Goal: Complete application form: Complete application form

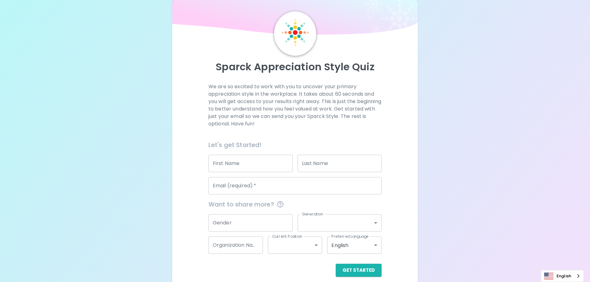
scroll to position [20, 0]
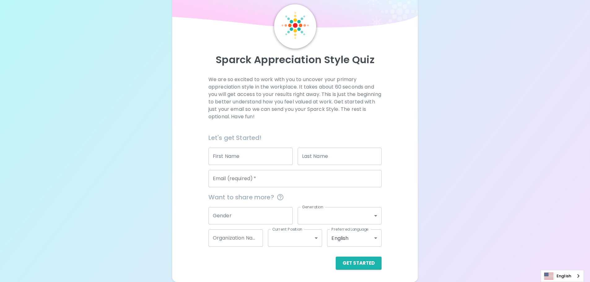
click at [278, 184] on input "Email (required)   *" at bounding box center [294, 178] width 173 height 17
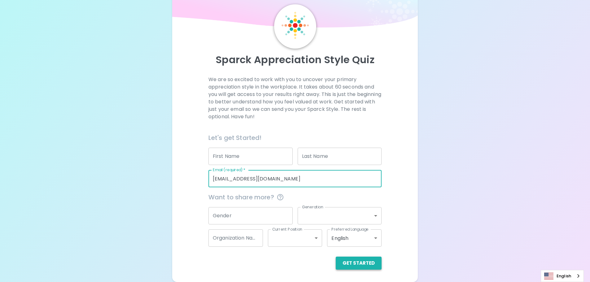
type input "[EMAIL_ADDRESS][DOMAIN_NAME]"
click at [361, 260] on button "Get Started" at bounding box center [359, 263] width 46 height 13
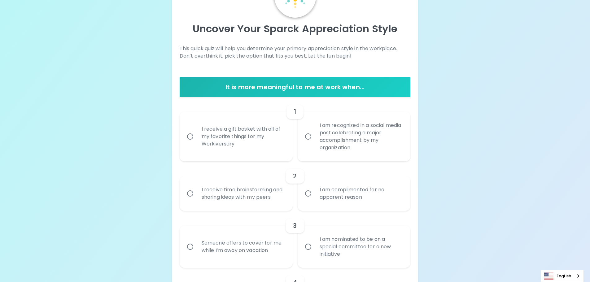
scroll to position [82, 0]
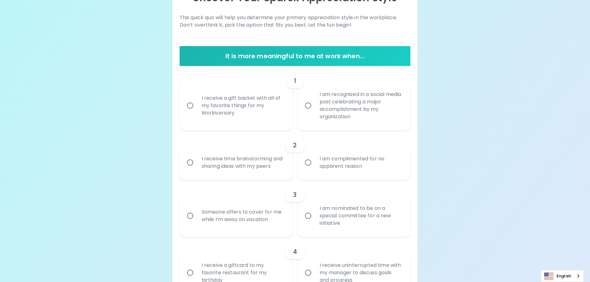
click at [186, 104] on input "I receive a gift basket with all of my favorite things for my Workiversary" at bounding box center [190, 105] width 13 height 13
radio input "true"
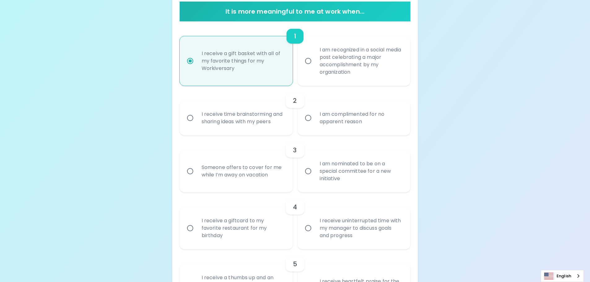
scroll to position [132, 0]
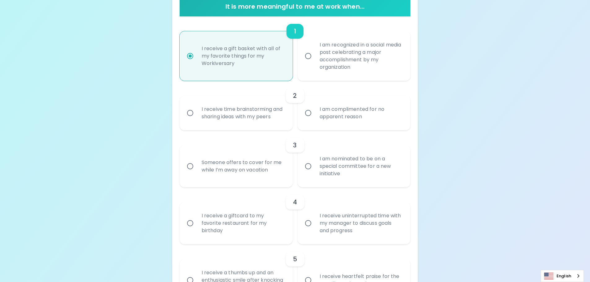
click at [341, 117] on div "I am complimented for no apparent reason" at bounding box center [361, 113] width 93 height 30
click at [315, 117] on input "I am complimented for no apparent reason" at bounding box center [308, 113] width 13 height 13
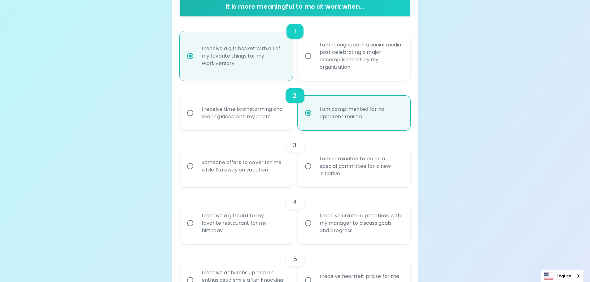
scroll to position [181, 0]
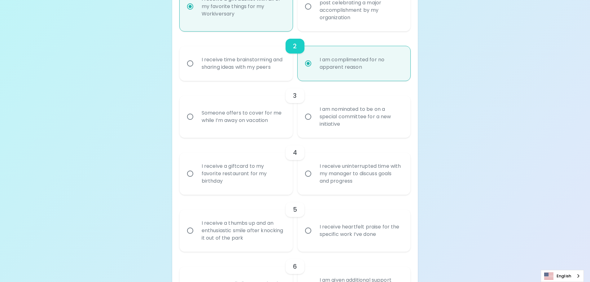
radio input "true"
click at [359, 122] on div "I am nominated to be on a special committee for a new initiative" at bounding box center [361, 116] width 93 height 37
click at [315, 122] on input "I am nominated to be on a special committee for a new initiative" at bounding box center [308, 116] width 13 height 13
radio input "false"
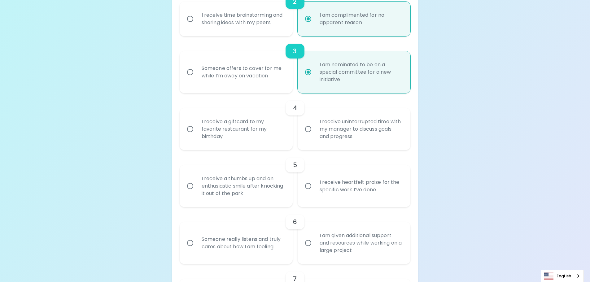
scroll to position [231, 0]
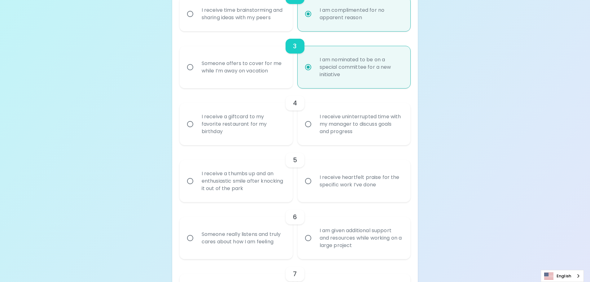
radio input "true"
click at [252, 131] on div "I receive a giftcard to my favorite restaurant for my birthday" at bounding box center [243, 124] width 93 height 37
click at [197, 131] on input "I receive a giftcard to my favorite restaurant for my birthday" at bounding box center [190, 124] width 13 height 13
radio input "false"
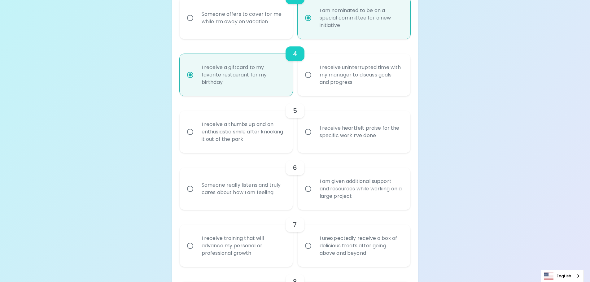
scroll to position [281, 0]
radio input "true"
click at [403, 137] on div "I receive heartfelt praise for the specific work I’ve done" at bounding box center [361, 132] width 93 height 30
click at [315, 137] on input "I receive heartfelt praise for the specific work I’ve done" at bounding box center [308, 131] width 13 height 13
radio input "false"
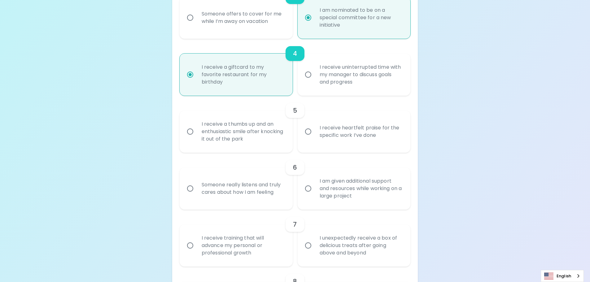
radio input "false"
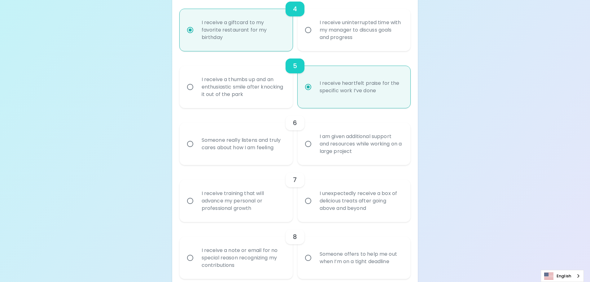
scroll to position [330, 0]
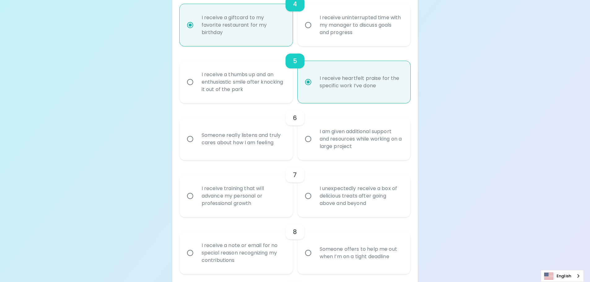
radio input "true"
click at [284, 150] on div "Someone really listens and truly cares about how I am feeling" at bounding box center [243, 139] width 93 height 30
click at [197, 146] on input "Someone really listens and truly cares about how I am feeling" at bounding box center [190, 139] width 13 height 13
radio input "false"
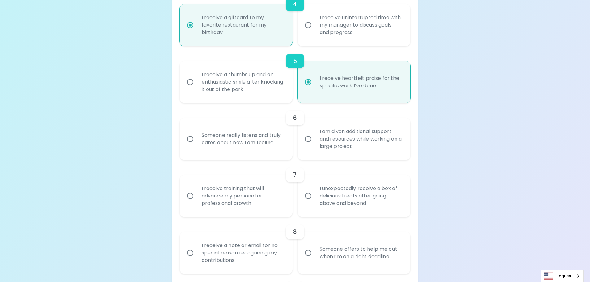
radio input "false"
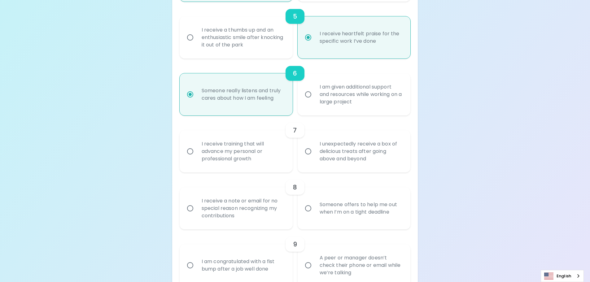
scroll to position [380, 0]
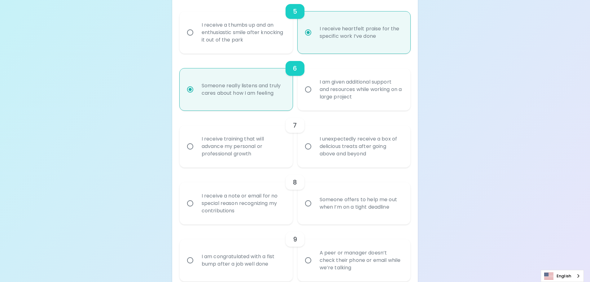
radio input "true"
click at [394, 156] on div "I unexpectedly receive a box of delicious treats after going above and beyond" at bounding box center [361, 146] width 93 height 37
click at [315, 153] on input "I unexpectedly receive a box of delicious treats after going above and beyond" at bounding box center [308, 146] width 13 height 13
radio input "false"
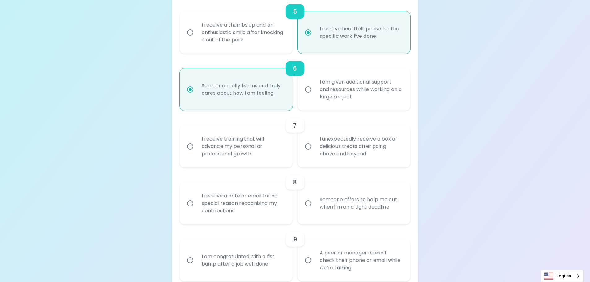
radio input "false"
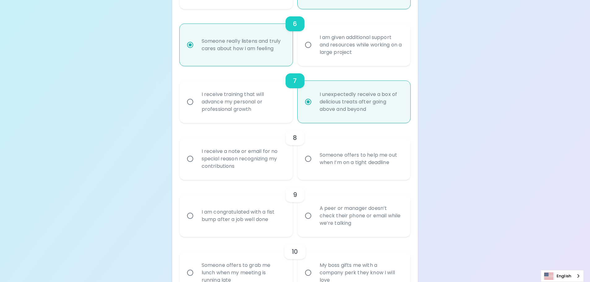
scroll to position [429, 0]
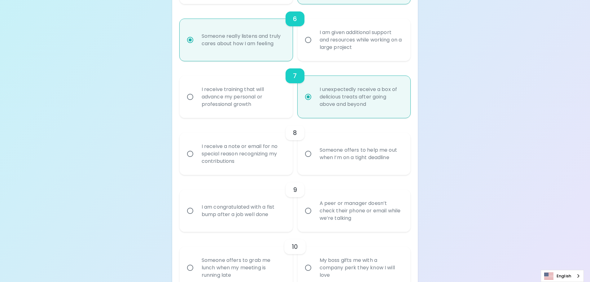
radio input "true"
click at [369, 165] on div "Someone offers to help me out when I’m on a tight deadline" at bounding box center [361, 154] width 93 height 30
click at [315, 160] on input "Someone offers to help me out when I’m on a tight deadline" at bounding box center [308, 153] width 13 height 13
radio input "false"
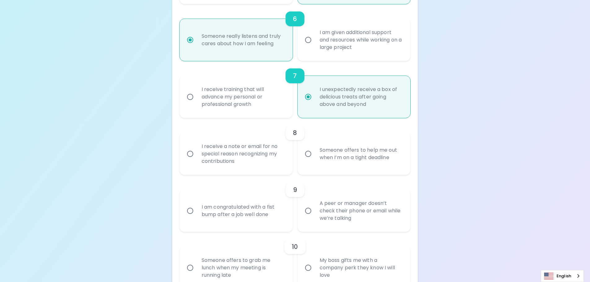
radio input "false"
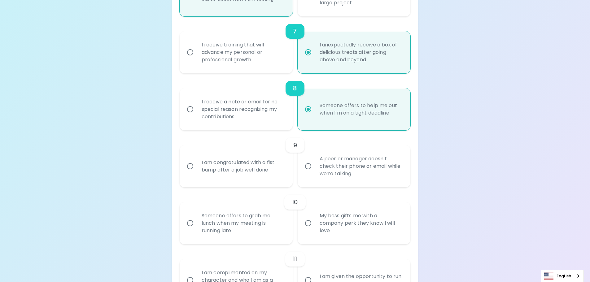
scroll to position [479, 0]
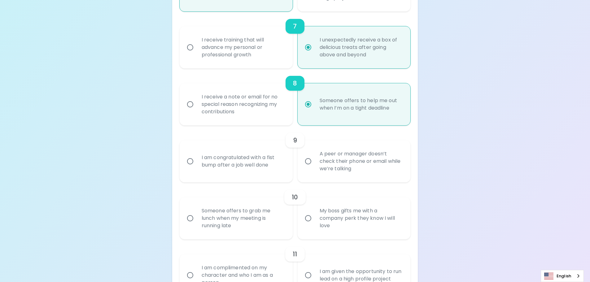
radio input "true"
click at [273, 160] on div "I am congratulated with a fist bump after a job well done" at bounding box center [243, 161] width 93 height 30
click at [197, 160] on input "I am congratulated with a fist bump after a job well done" at bounding box center [190, 161] width 13 height 13
radio input "false"
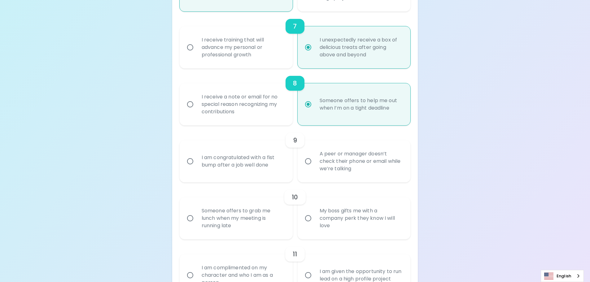
radio input "false"
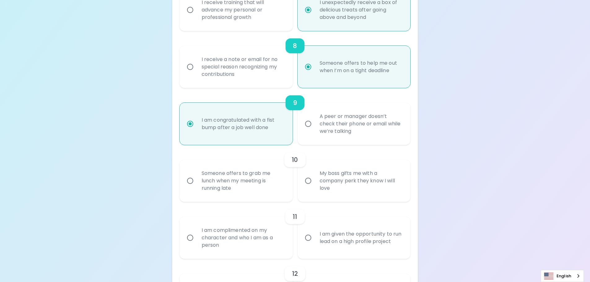
scroll to position [528, 0]
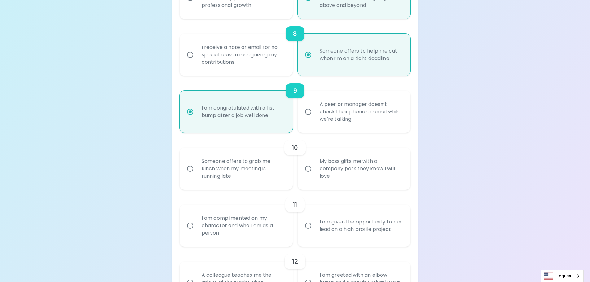
radio input "true"
click at [267, 171] on div "Someone offers to grab me lunch when my meeting is running late" at bounding box center [243, 168] width 93 height 37
click at [197, 171] on input "Someone offers to grab me lunch when my meeting is running late" at bounding box center [190, 168] width 13 height 13
radio input "false"
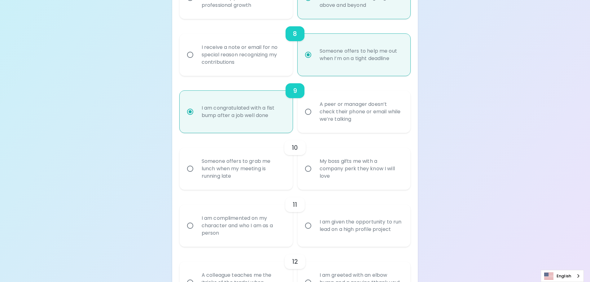
radio input "false"
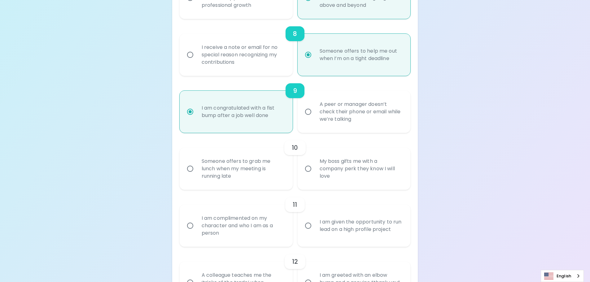
radio input "false"
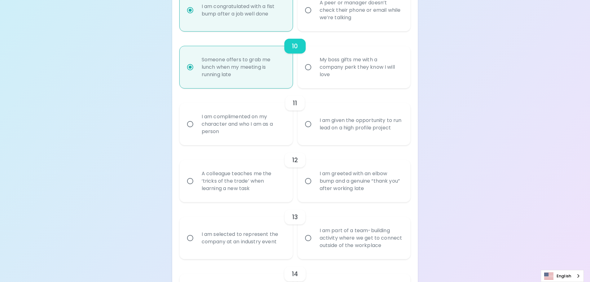
scroll to position [640, 0]
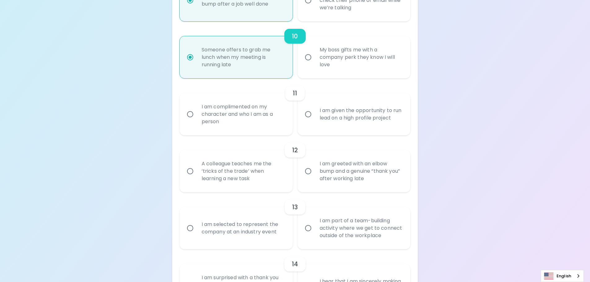
radio input "true"
click at [202, 115] on div "I am complimented on my character and who I am as a person" at bounding box center [243, 114] width 93 height 37
click at [197, 115] on input "I am complimented on my character and who I am as a person" at bounding box center [190, 114] width 13 height 13
radio input "false"
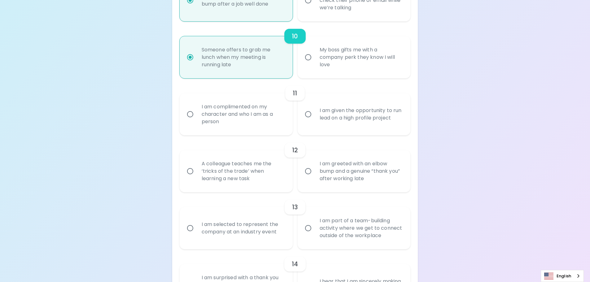
radio input "false"
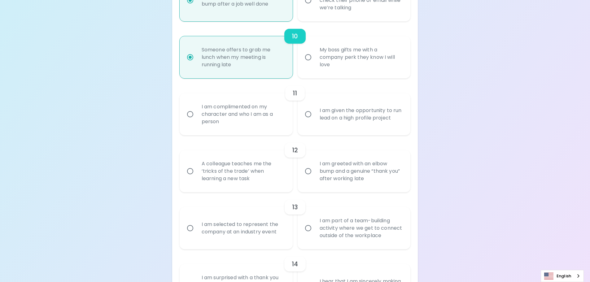
radio input "false"
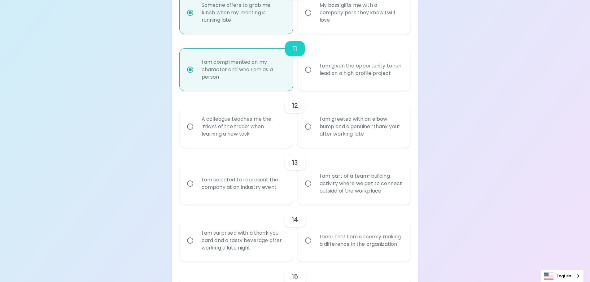
scroll to position [689, 0]
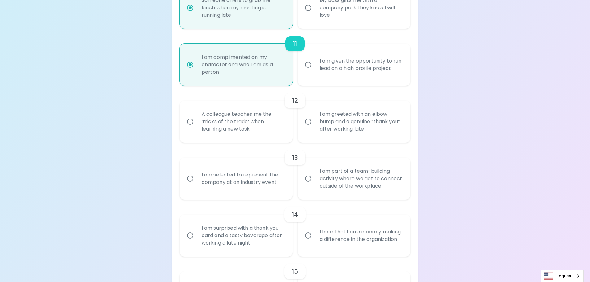
radio input "true"
click at [337, 125] on div "I am greeted with an elbow bump and a genuine “thank you” after working late" at bounding box center [361, 121] width 93 height 37
click at [315, 125] on input "I am greeted with an elbow bump and a genuine “thank you” after working late" at bounding box center [308, 121] width 13 height 13
radio input "false"
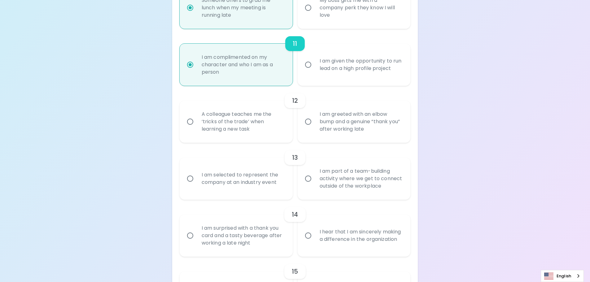
radio input "false"
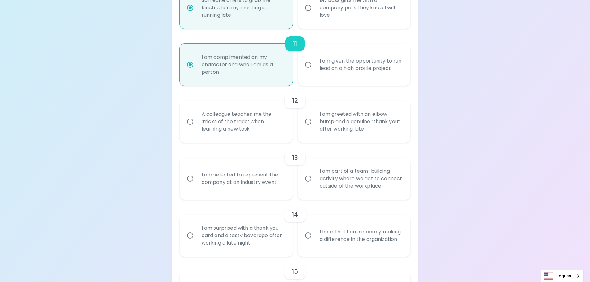
radio input "false"
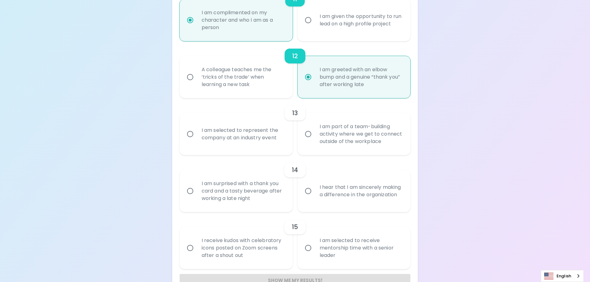
scroll to position [739, 0]
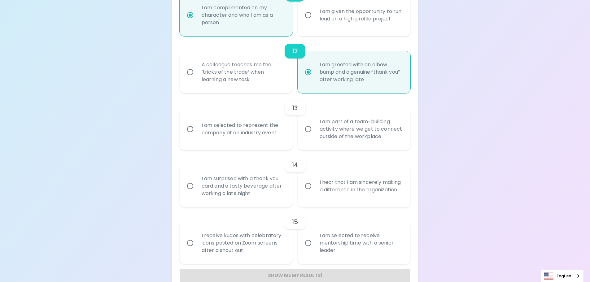
radio input "true"
click at [244, 129] on div "I am selected to represent the company at an industry event" at bounding box center [243, 129] width 93 height 30
click at [197, 129] on input "I am selected to represent the company at an industry event" at bounding box center [190, 129] width 13 height 13
radio input "false"
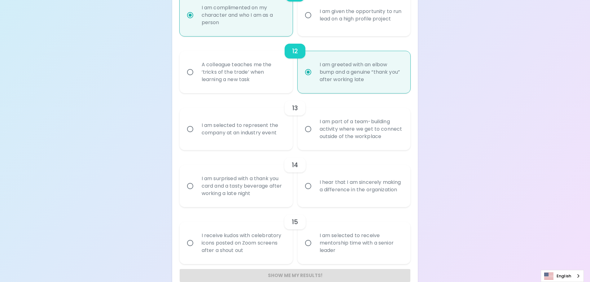
radio input "false"
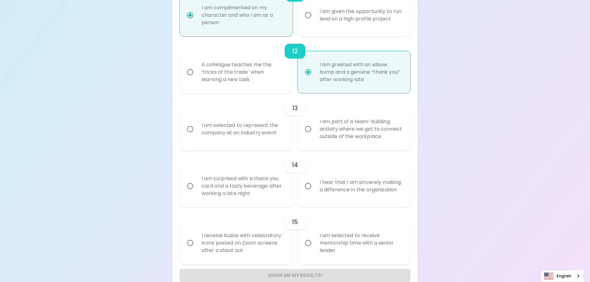
radio input "false"
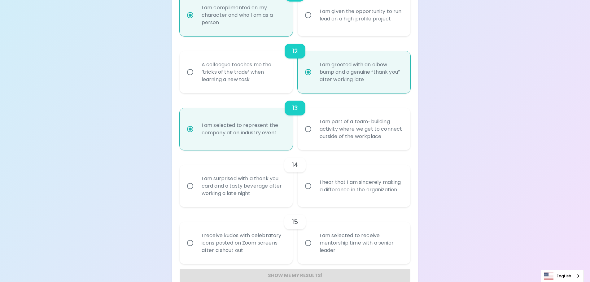
scroll to position [751, 0]
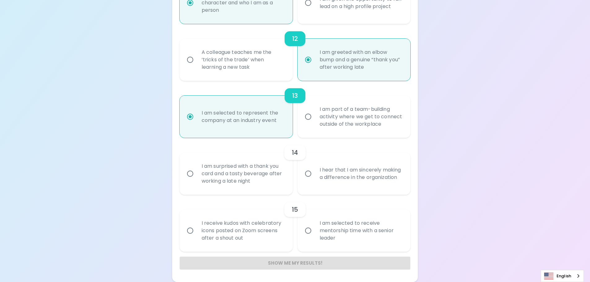
radio input "true"
click at [258, 166] on div "I am surprised with a thank you card and a tasty beverage after working a late …" at bounding box center [243, 173] width 93 height 37
click at [197, 167] on input "I am surprised with a thank you card and a tasty beverage after working a late …" at bounding box center [190, 173] width 13 height 13
radio input "false"
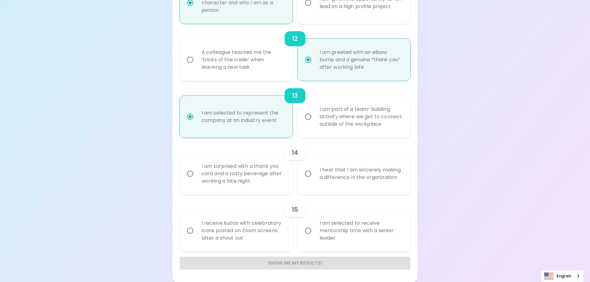
radio input "false"
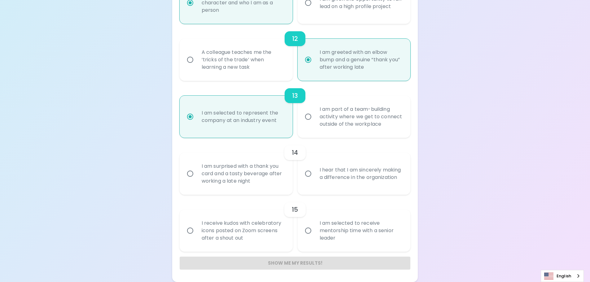
radio input "false"
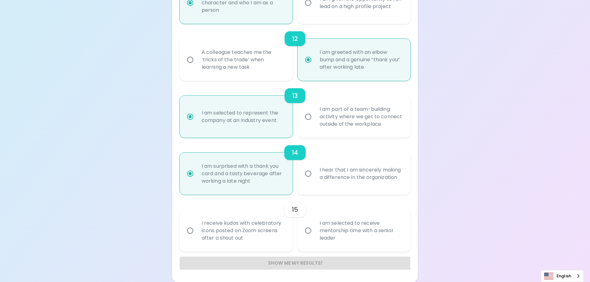
radio input "true"
click at [345, 224] on div "I am selected to receive mentorship time with a senior leader" at bounding box center [361, 230] width 93 height 37
click at [315, 224] on input "I am selected to receive mentorship time with a senior leader" at bounding box center [308, 230] width 13 height 13
radio input "false"
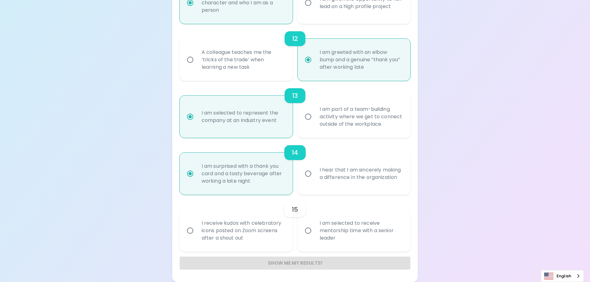
radio input "false"
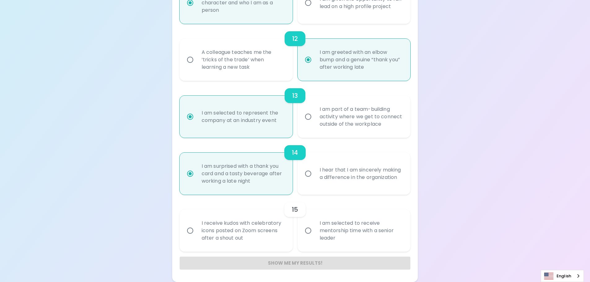
radio input "false"
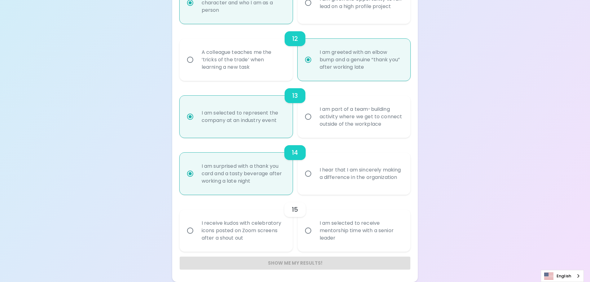
radio input "false"
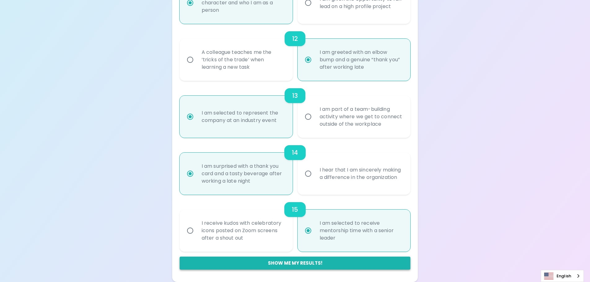
radio input "true"
click at [300, 264] on button "Show me my results!" at bounding box center [295, 263] width 231 height 13
radio input "false"
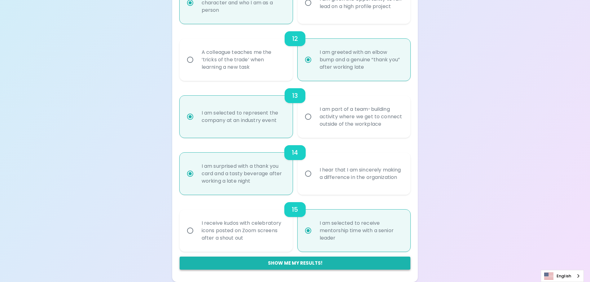
radio input "false"
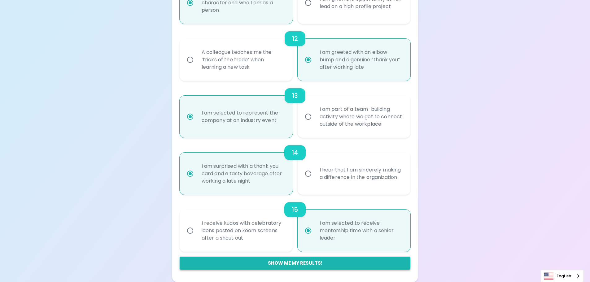
radio input "false"
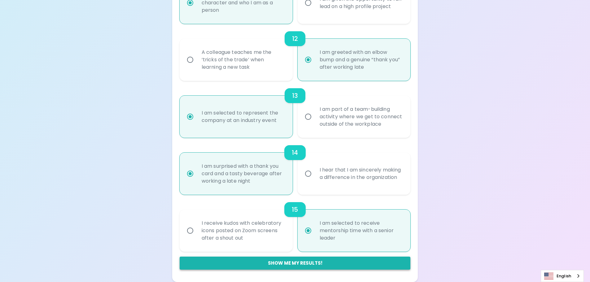
radio input "false"
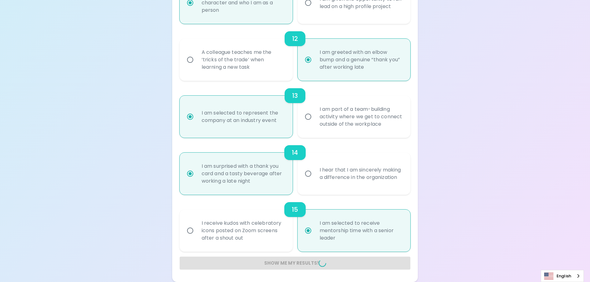
radio input "false"
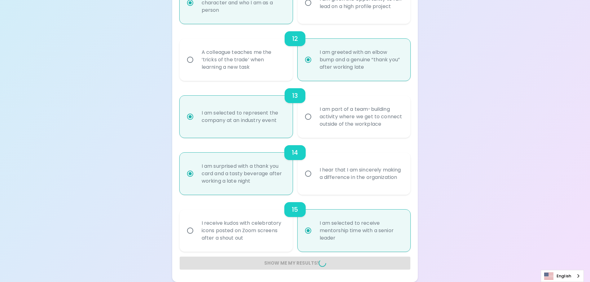
radio input "false"
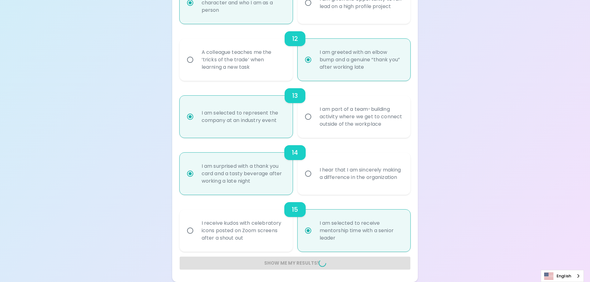
radio input "false"
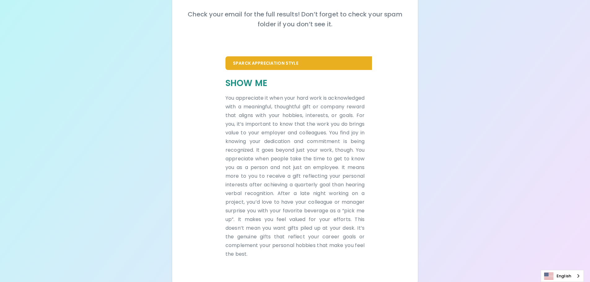
scroll to position [91, 0]
